Goal: Communication & Community: Participate in discussion

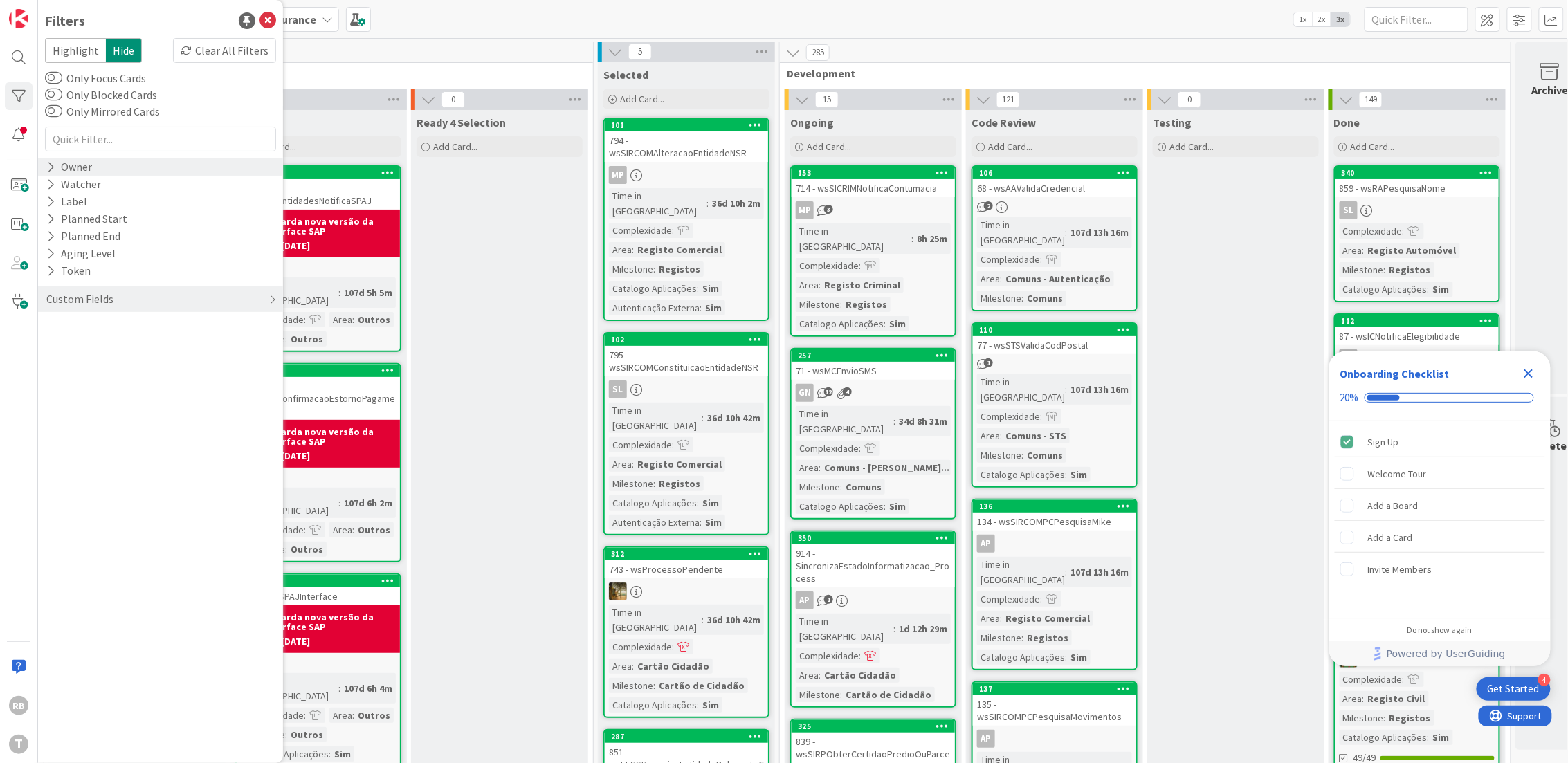
click at [81, 164] on div "Owner" at bounding box center [68, 167] width 48 height 17
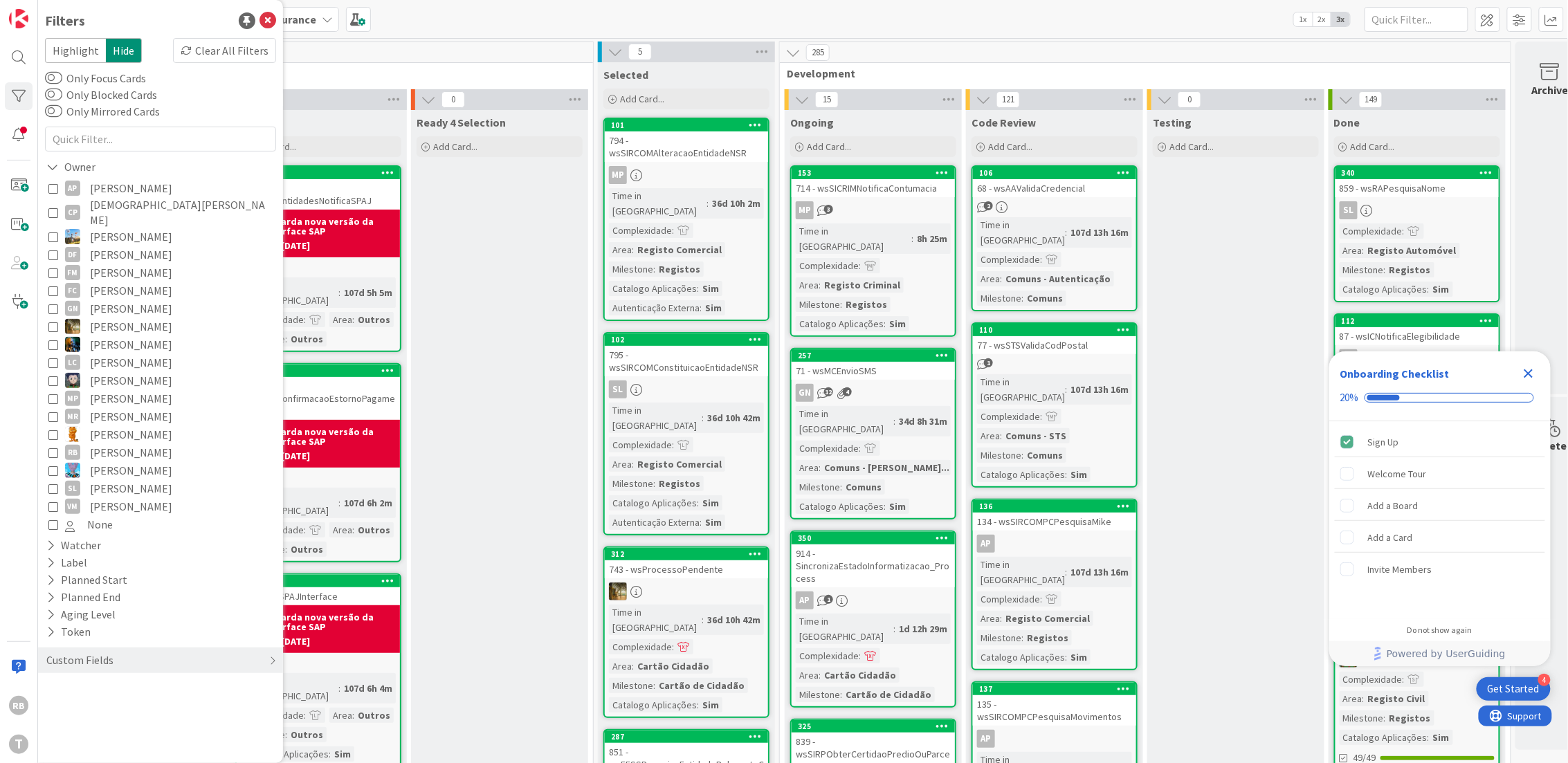
click at [105, 444] on span "Renato Barros" at bounding box center [131, 453] width 82 height 18
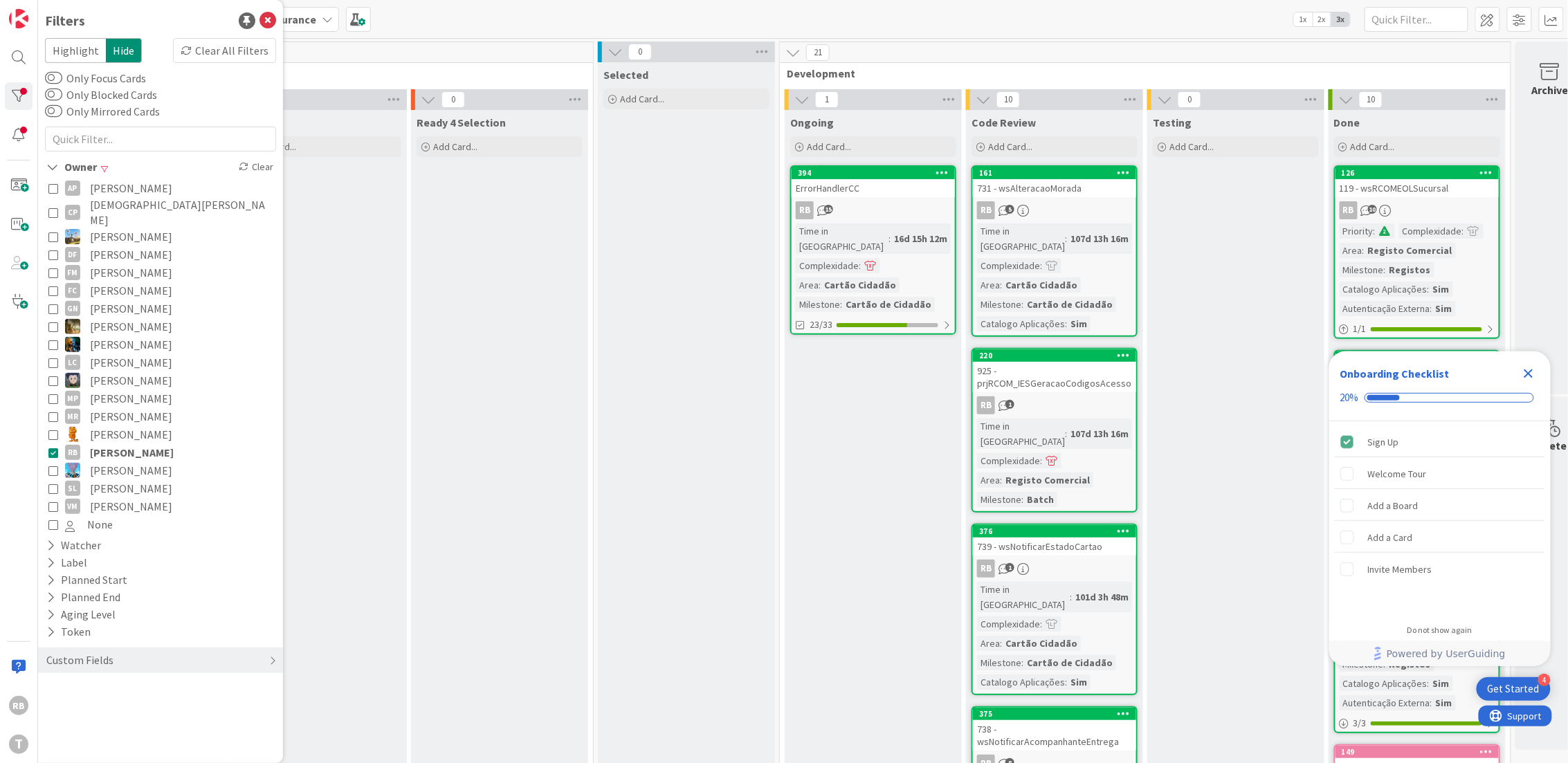
click at [856, 216] on div "RB 15" at bounding box center [872, 211] width 163 height 18
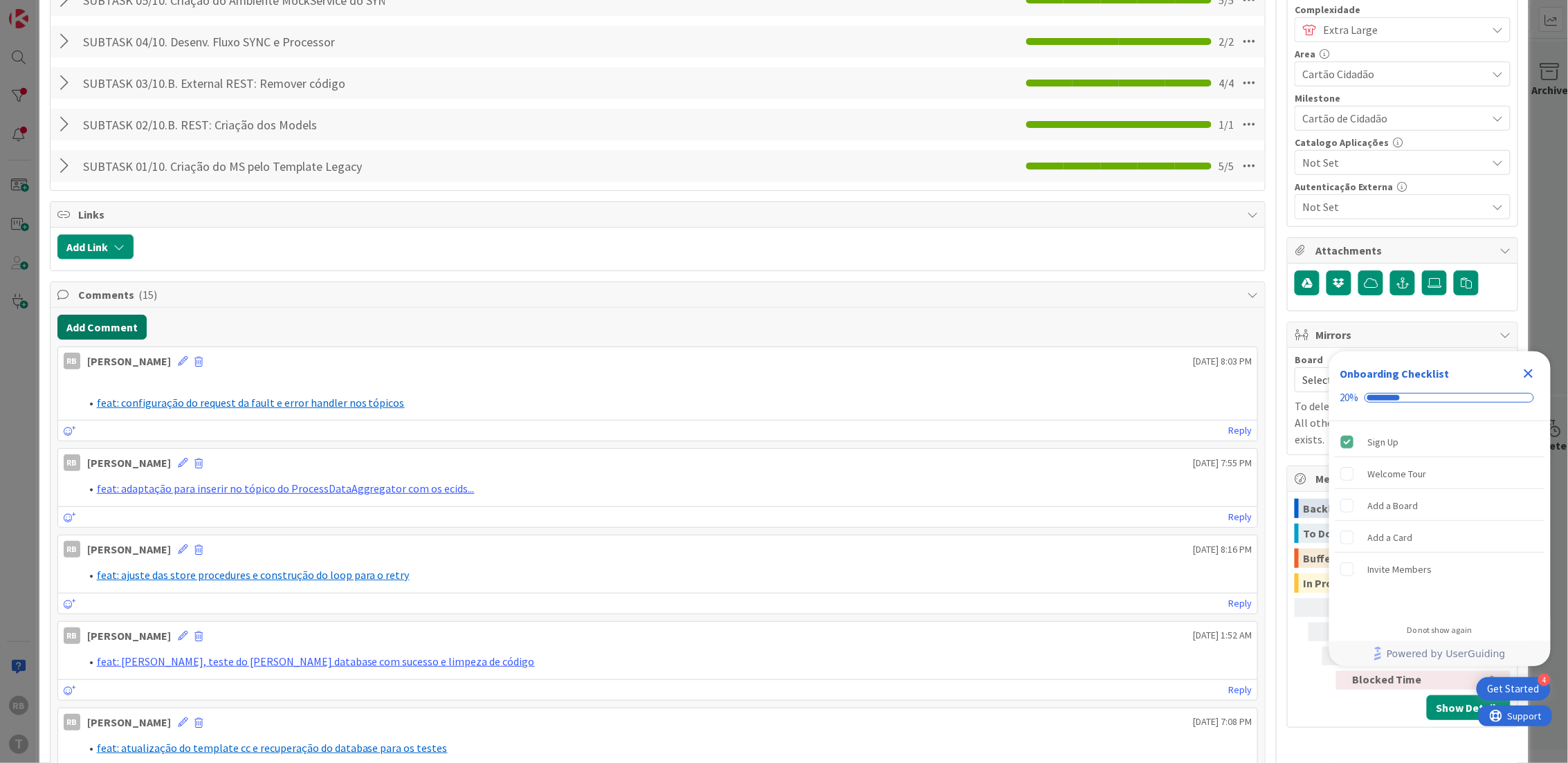
click at [102, 327] on button "Add Comment" at bounding box center [102, 326] width 89 height 25
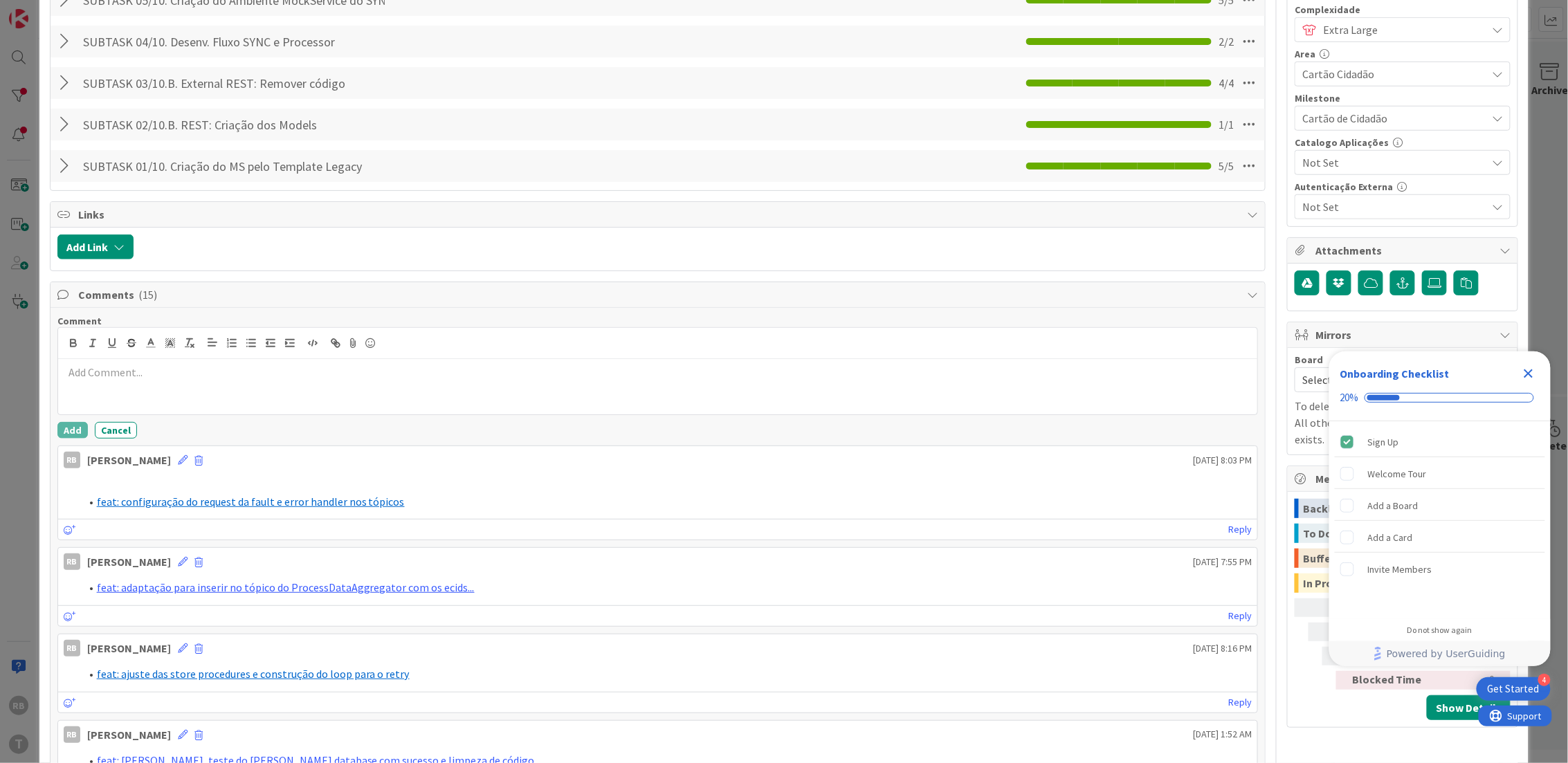
click at [119, 375] on p at bounding box center [658, 372] width 1189 height 15
click at [102, 371] on link "eat: ajustar o request recebido pelo serviço de erro dos MSs" at bounding box center [235, 372] width 277 height 14
click at [171, 345] on line at bounding box center [170, 345] width 4 height 0
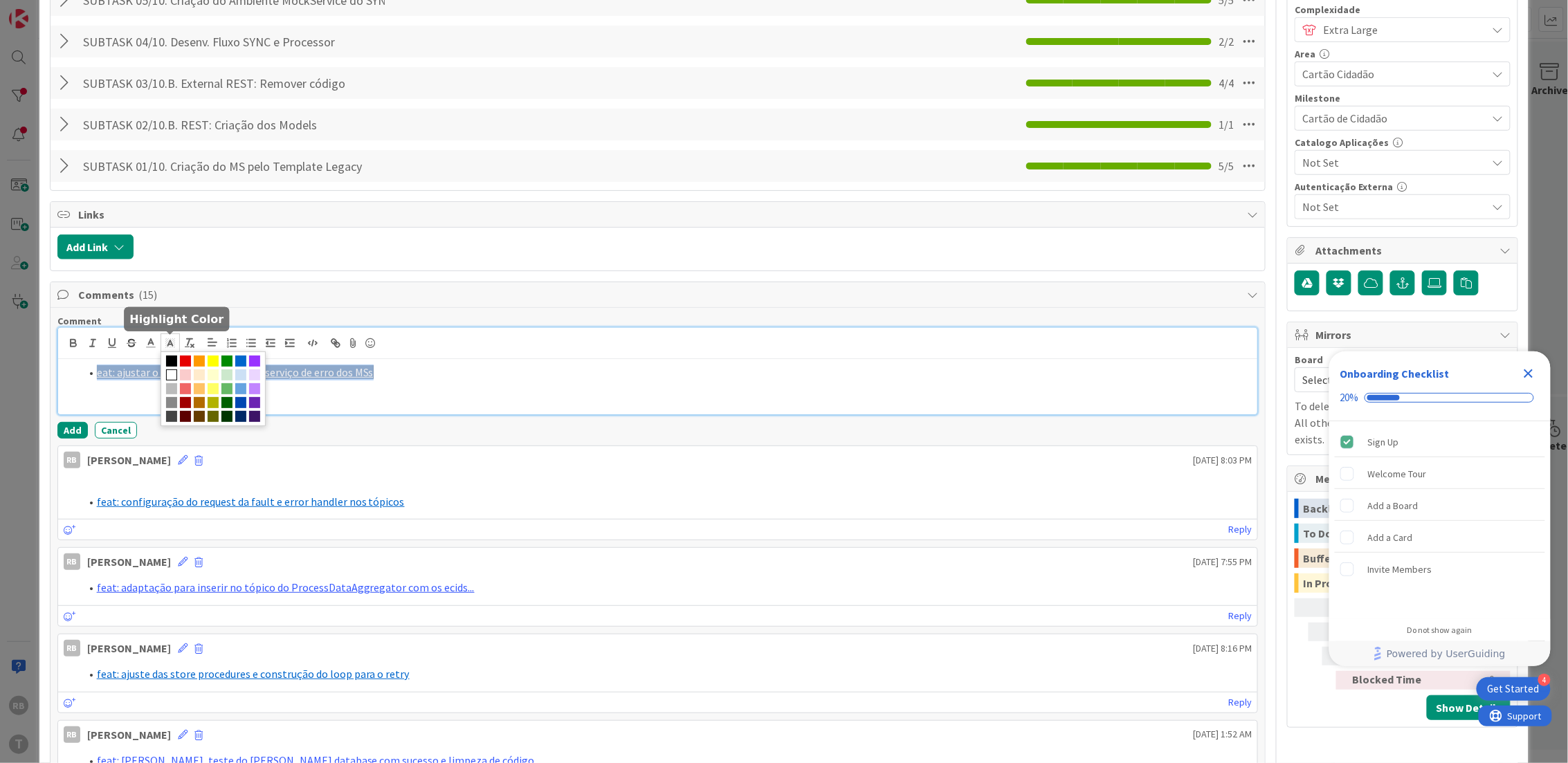
click at [177, 375] on span at bounding box center [171, 375] width 11 height 11
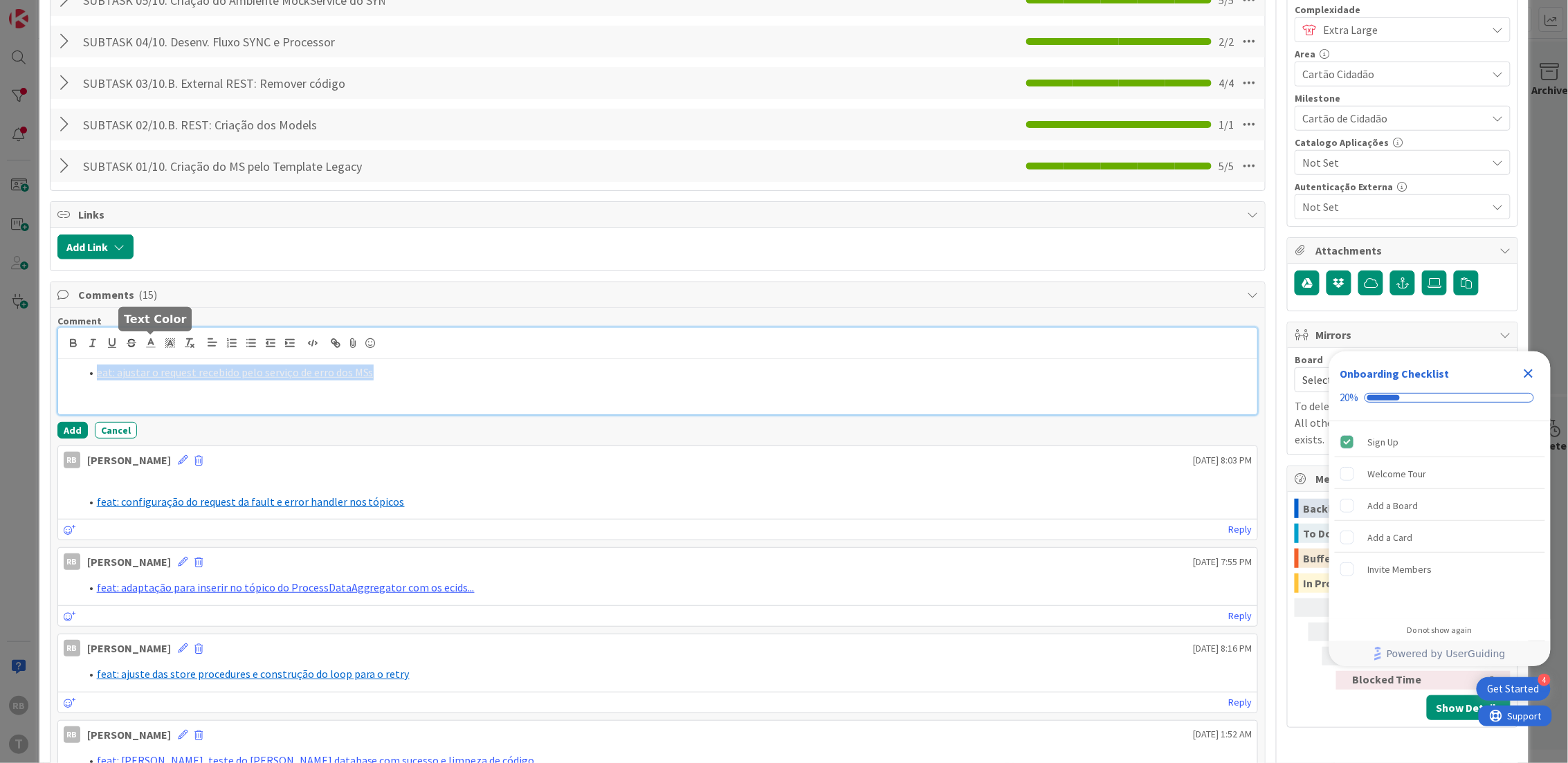
click at [151, 345] on icon at bounding box center [151, 344] width 13 height 13
click at [219, 361] on span at bounding box center [222, 361] width 11 height 11
click at [121, 375] on link "eat: ajustar o request recebido pelo serviço de erro dos MSs" at bounding box center [235, 372] width 277 height 14
click at [479, 402] on div "f eat: ajustar o request recebido pelo serviço de erro dos MSs" at bounding box center [658, 387] width 1200 height 56
click at [71, 433] on button "Add" at bounding box center [72, 430] width 30 height 16
